Goal: Information Seeking & Learning: Find specific fact

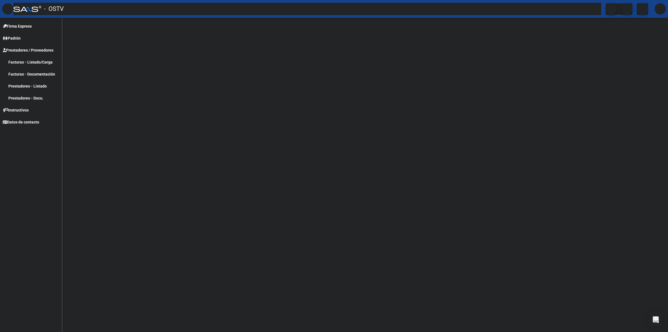
click at [9, 8] on mat-icon "menu" at bounding box center [7, 8] width 7 height 7
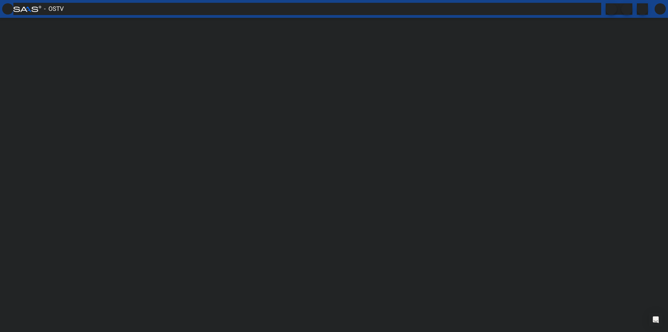
click at [9, 8] on mat-icon "menu" at bounding box center [7, 8] width 7 height 7
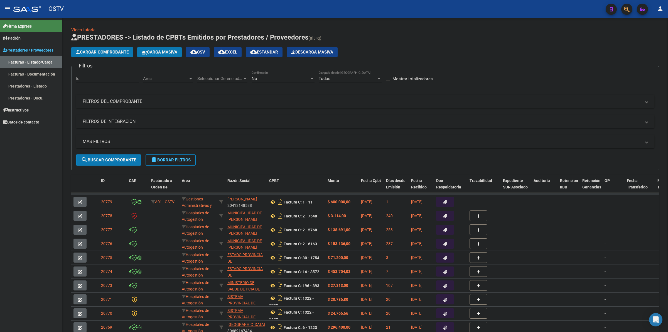
click at [266, 74] on div "No Confirmado" at bounding box center [283, 77] width 63 height 12
drag, startPoint x: 262, startPoint y: 53, endPoint x: 105, endPoint y: 2, distance: 165.2
click at [262, 52] on span "Todos" at bounding box center [283, 53] width 63 height 13
click at [220, 73] on div "Seleccionar Gerenciador Seleccionar Gerenciador" at bounding box center [222, 77] width 50 height 12
click at [208, 90] on span "Todos" at bounding box center [236, 90] width 78 height 13
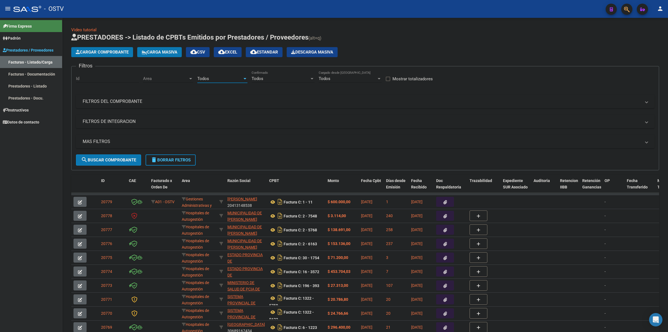
click at [11, 10] on button "menu" at bounding box center [7, 8] width 11 height 11
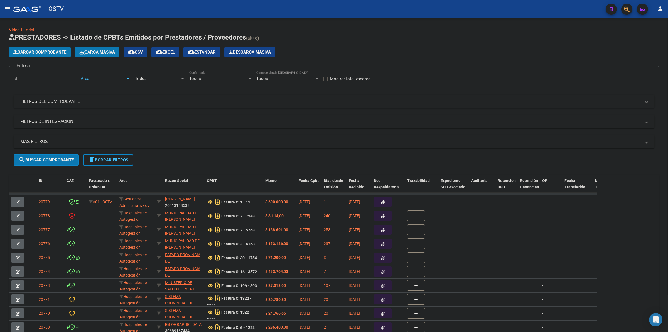
click at [107, 76] on span "Area" at bounding box center [103, 78] width 45 height 5
drag, startPoint x: 104, startPoint y: 89, endPoint x: 90, endPoint y: 107, distance: 23.2
click at [104, 89] on span "Todos" at bounding box center [117, 90] width 73 height 13
click at [48, 137] on mat-expansion-panel-header "MAS FILTROS" at bounding box center [334, 141] width 641 height 13
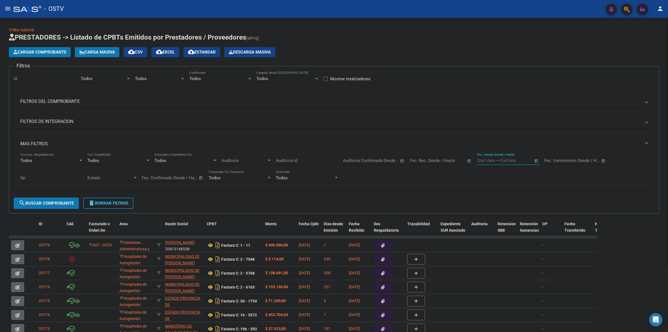
click at [509, 162] on input "text" at bounding box center [513, 160] width 27 height 5
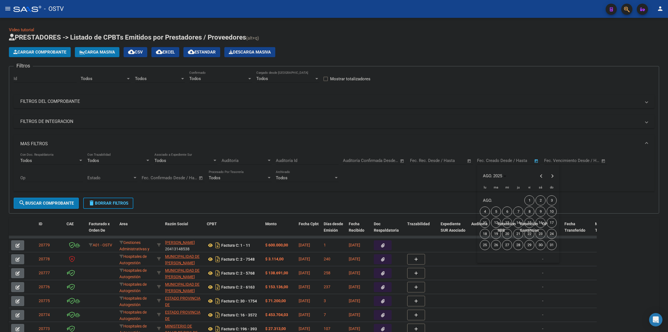
click at [507, 220] on span "13" at bounding box center [507, 222] width 10 height 10
type input "[DATE]"
click at [507, 220] on span "13" at bounding box center [507, 222] width 10 height 10
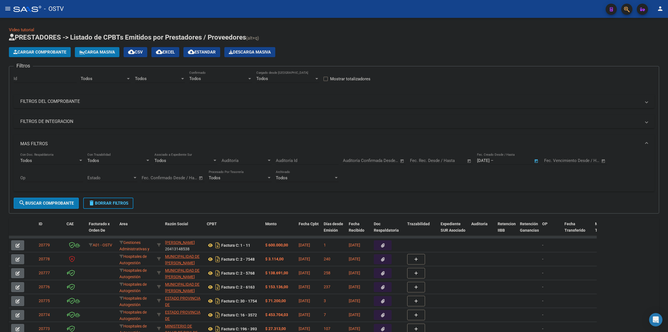
type input "[DATE]"
click at [46, 203] on span "search Buscar Comprobante" at bounding box center [46, 202] width 55 height 5
click at [364, 50] on div "Cargar Comprobante Carga Masiva cloud_download CSV cloud_download EXCEL cloud_d…" at bounding box center [334, 52] width 650 height 10
click at [203, 52] on span "cloud_download Estandar" at bounding box center [202, 52] width 28 height 5
click at [436, 48] on div "Cargar Comprobante Carga Masiva cloud_download CSV cloud_download EXCEL cloud_d…" at bounding box center [334, 52] width 650 height 10
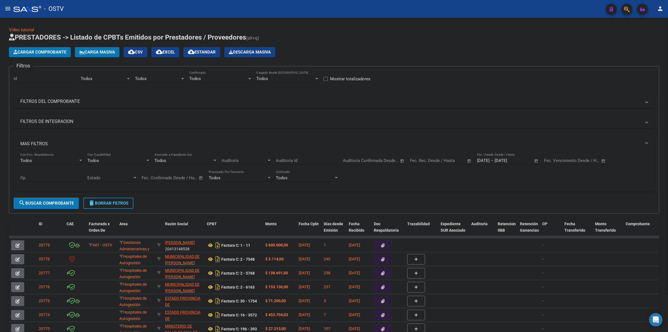
click at [401, 49] on div "Cargar Comprobante Carga Masiva cloud_download CSV cloud_download EXCEL cloud_d…" at bounding box center [334, 52] width 650 height 10
click at [119, 202] on span "delete Borrar Filtros" at bounding box center [108, 202] width 40 height 5
drag, startPoint x: 421, startPoint y: 47, endPoint x: 165, endPoint y: 3, distance: 260.1
click at [421, 47] on div "Cargar Comprobante Carga Masiva cloud_download CSV cloud_download EXCEL cloud_d…" at bounding box center [334, 52] width 650 height 10
click at [334, 38] on h1 "PRESTADORES -> Listado de CPBTs Emitidos por Prestadores / Proveedores (alt+q)" at bounding box center [334, 38] width 650 height 10
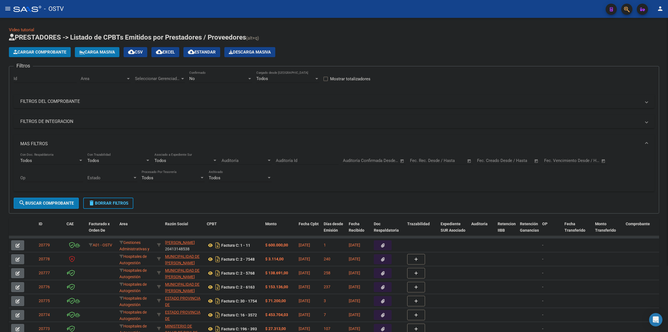
drag, startPoint x: 105, startPoint y: 201, endPoint x: 109, endPoint y: 197, distance: 5.9
click at [105, 201] on span "delete Borrar Filtros" at bounding box center [108, 202] width 40 height 5
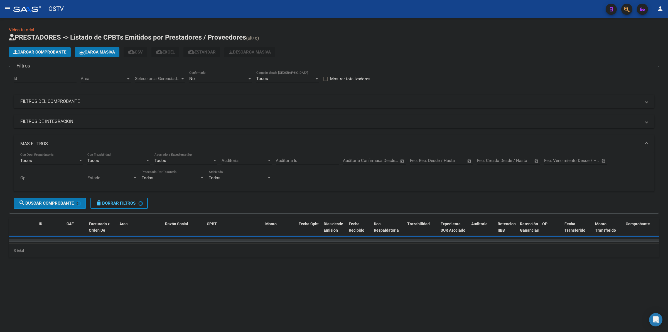
drag, startPoint x: 40, startPoint y: 143, endPoint x: 75, endPoint y: 132, distance: 37.1
click at [40, 143] on mat-panel-title "MAS FILTROS" at bounding box center [330, 144] width 621 height 6
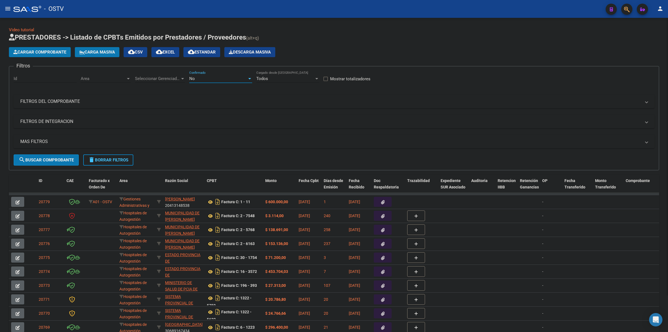
click at [209, 78] on div "No" at bounding box center [218, 78] width 58 height 5
click at [205, 53] on span "Todos" at bounding box center [220, 53] width 63 height 13
drag, startPoint x: 349, startPoint y: 51, endPoint x: 316, endPoint y: 65, distance: 36.3
click at [350, 51] on div "Cargar Comprobante Carga Masiva cloud_download CSV cloud_download EXCEL cloud_d…" at bounding box center [334, 52] width 650 height 10
click at [57, 160] on span "search Buscar Comprobante" at bounding box center [46, 159] width 55 height 5
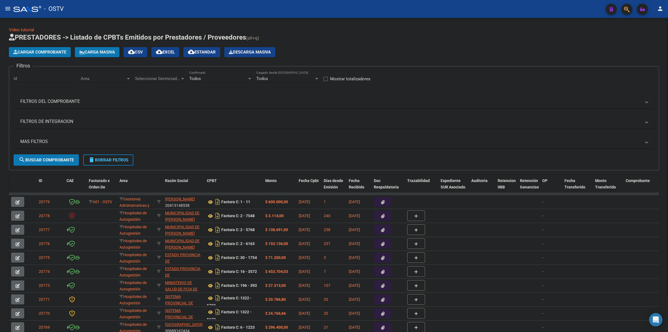
click at [326, 55] on div "Cargar Comprobante Carga Masiva cloud_download CSV cloud_download EXCEL cloud_d…" at bounding box center [334, 52] width 650 height 10
click at [337, 52] on div "Cargar Comprobante Carga Masiva cloud_download CSV cloud_download EXCEL cloud_d…" at bounding box center [334, 52] width 650 height 10
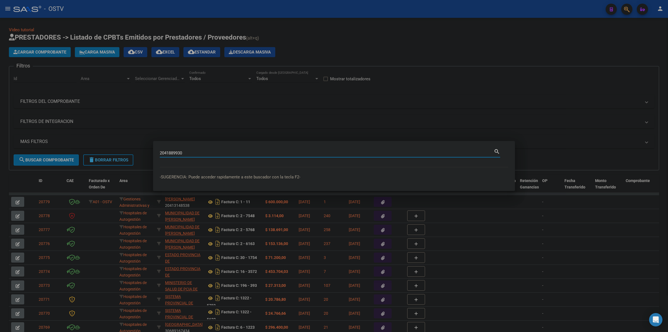
paste input
type input "41889930"
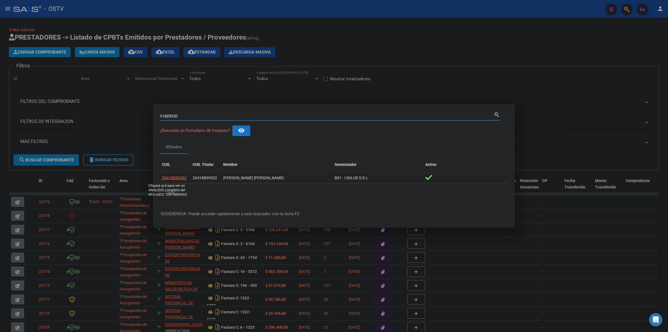
click at [181, 176] on span "20418899302" at bounding box center [174, 177] width 24 height 4
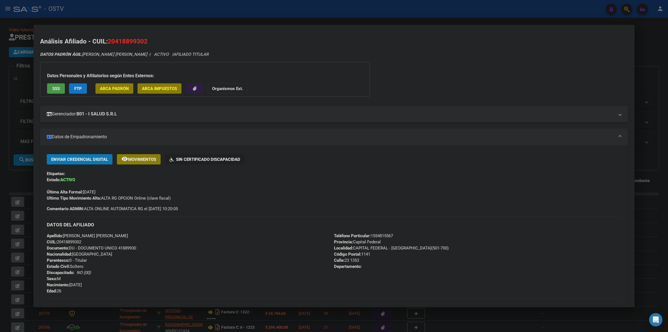
click at [209, 185] on div "Última Alta Formal: [DATE]" at bounding box center [334, 189] width 575 height 12
drag, startPoint x: 207, startPoint y: 198, endPoint x: 194, endPoint y: 139, distance: 60.3
click at [207, 198] on div "Ultimo Tipo Movimiento Alta: ALTA RG OPCION Online (clave fiscal)" at bounding box center [334, 198] width 575 height 6
click at [195, 115] on mat-panel-title "Gerenciador: B01 - I SALUD S.R.L" at bounding box center [331, 114] width 568 height 7
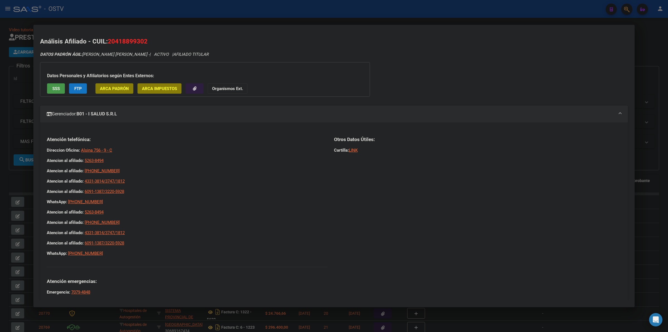
click at [193, 116] on mat-panel-title "Gerenciador: B01 - I SALUD S.R.L" at bounding box center [331, 114] width 568 height 7
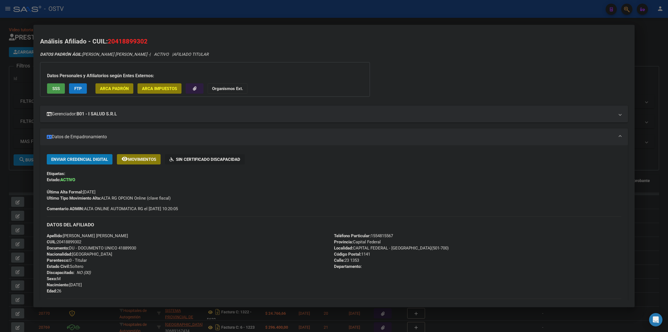
drag, startPoint x: 237, startPoint y: 220, endPoint x: 183, endPoint y: 219, distance: 54.0
click at [222, 222] on div "DATOS DEL AFILIADO" at bounding box center [334, 224] width 575 height 16
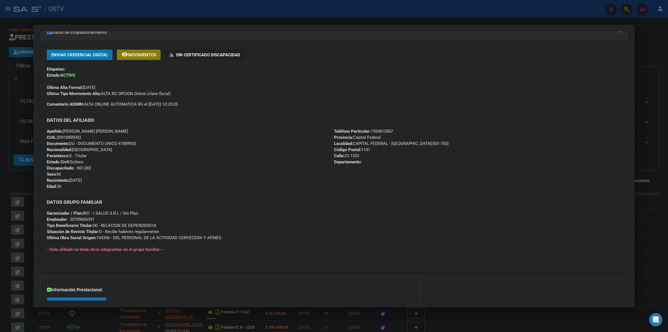
scroll to position [46, 0]
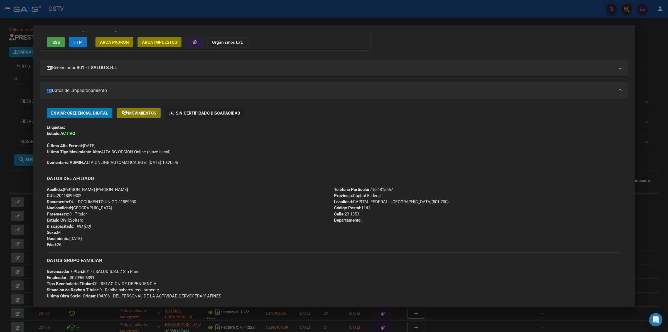
click at [211, 194] on div "Apellido: [PERSON_NAME] [PERSON_NAME] CUIL: 20418899302 Documento: DU - DOCUMEN…" at bounding box center [190, 216] width 287 height 61
click at [422, 21] on div at bounding box center [334, 166] width 668 height 332
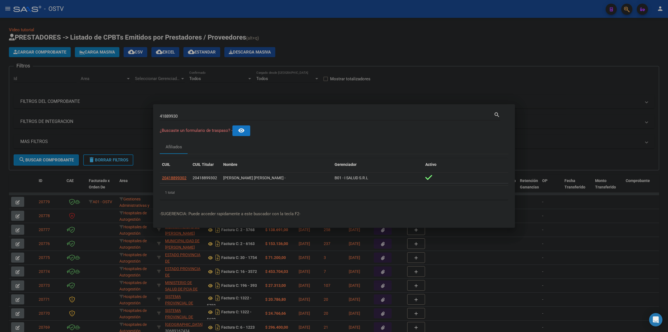
click at [364, 33] on div at bounding box center [334, 166] width 668 height 332
